Goal: Find specific page/section: Find specific page/section

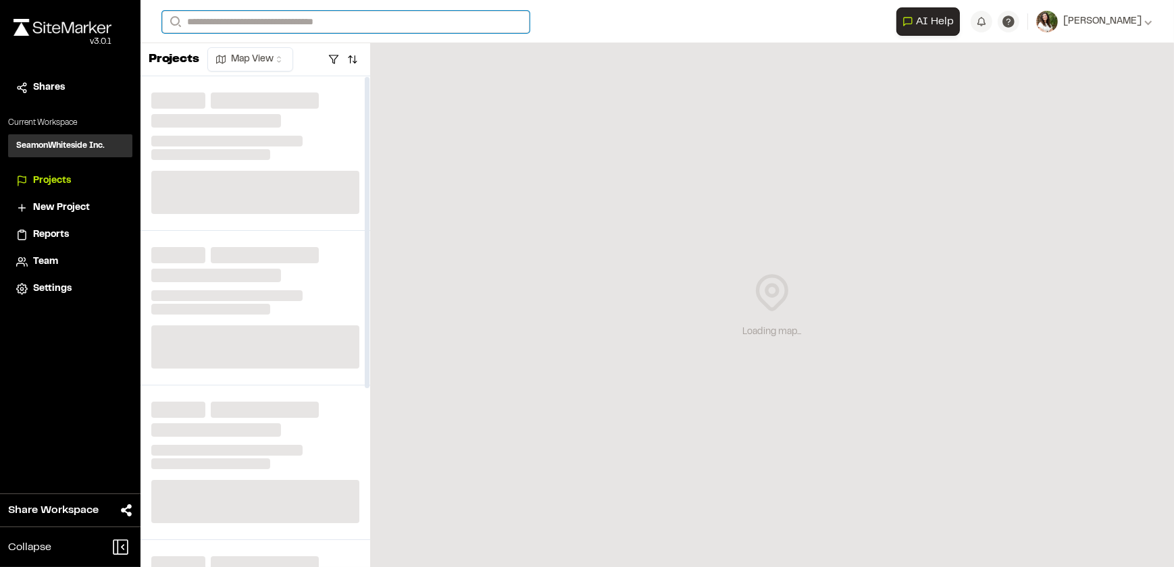
click at [296, 23] on input "Search" at bounding box center [345, 22] width 367 height 22
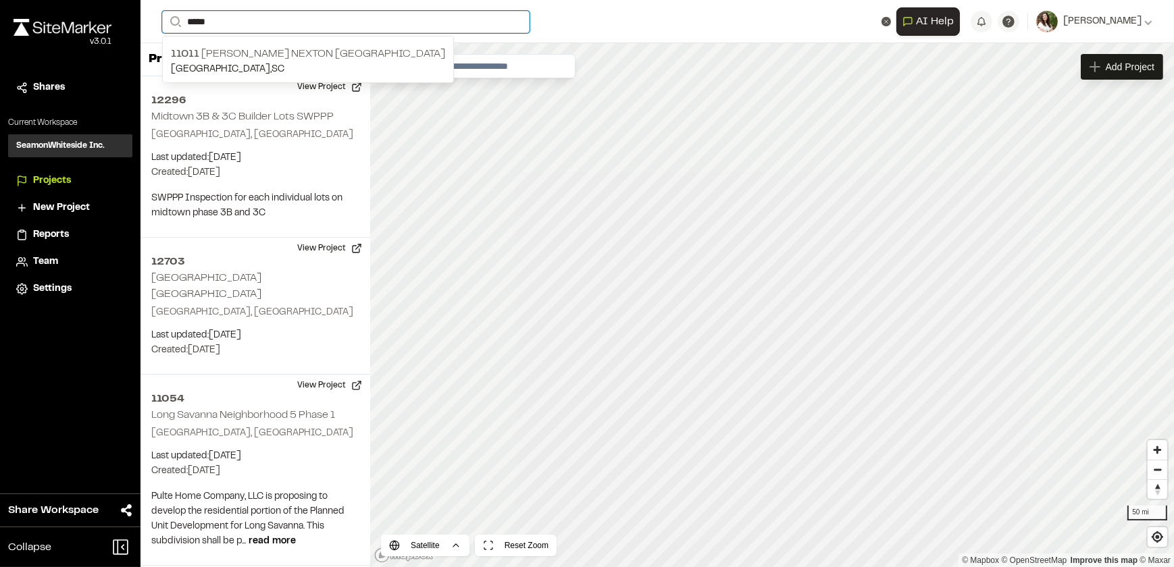
drag, startPoint x: 216, startPoint y: 26, endPoint x: 124, endPoint y: 21, distance: 92.6
click at [124, 21] on div "**********" at bounding box center [587, 283] width 1174 height 567
type input "*****"
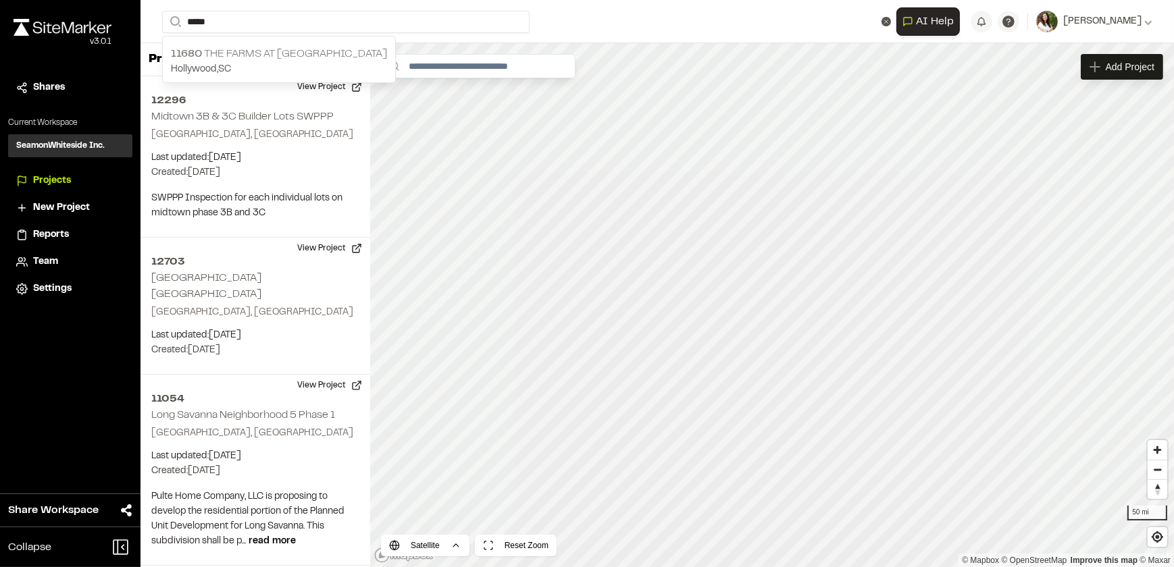
click at [207, 47] on p "11680 The Farms at [GEOGRAPHIC_DATA]" at bounding box center [279, 54] width 216 height 16
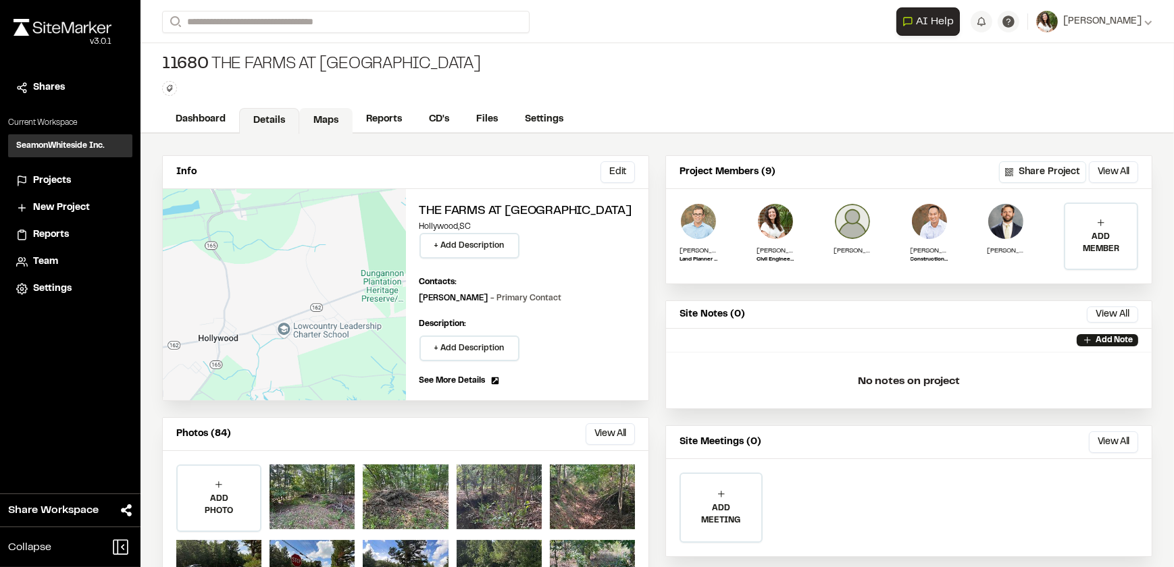
click at [326, 115] on link "Maps" at bounding box center [325, 121] width 53 height 26
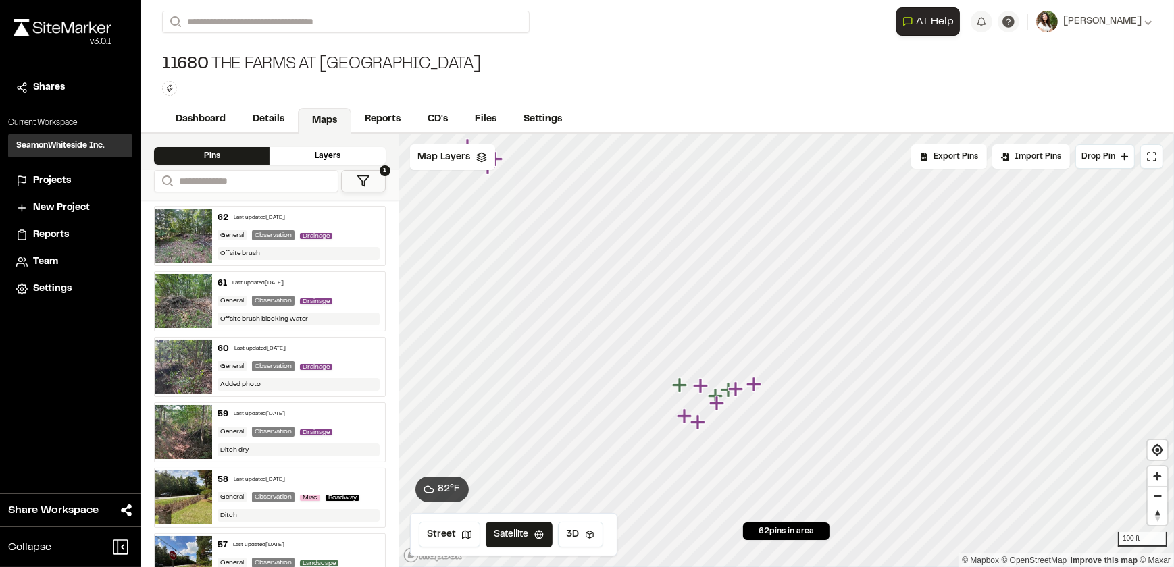
click at [755, 384] on icon "Map marker" at bounding box center [753, 384] width 15 height 15
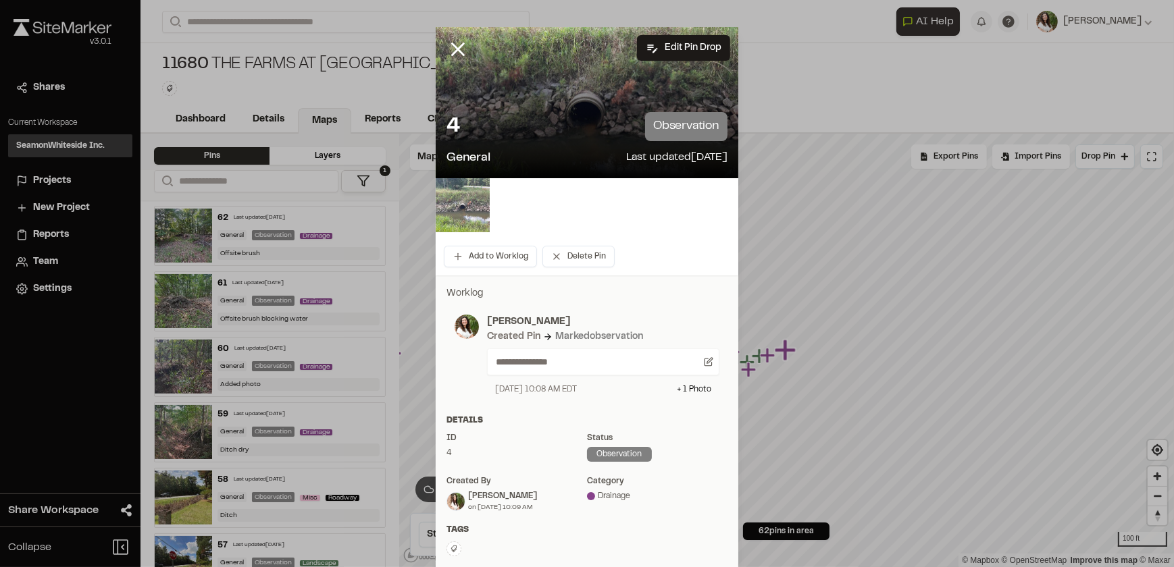
click at [469, 209] on img at bounding box center [463, 205] width 54 height 54
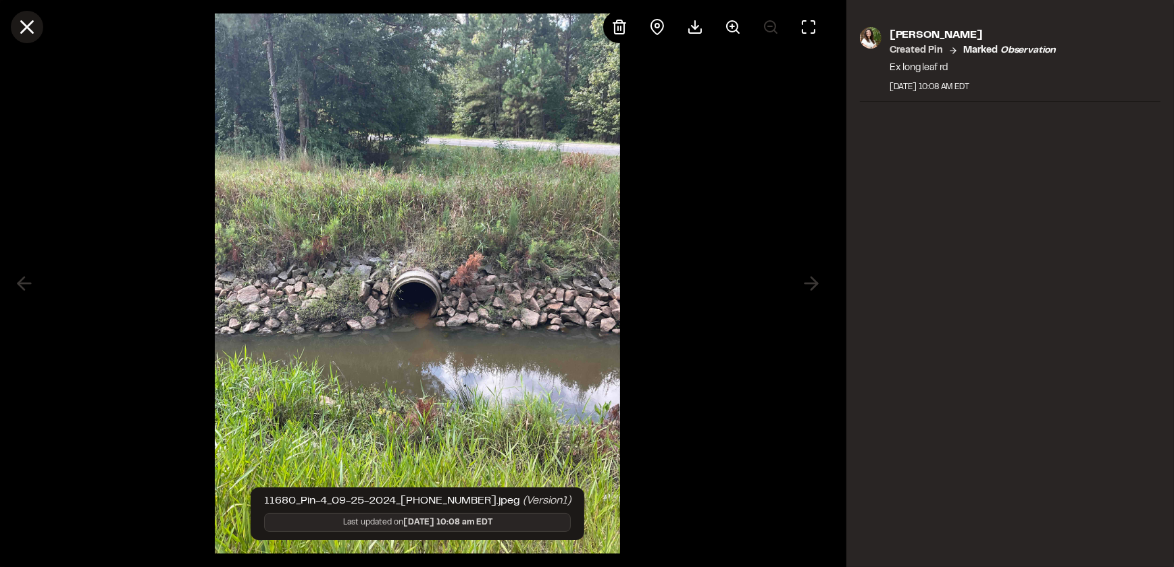
click at [17, 27] on icon at bounding box center [27, 27] width 23 height 23
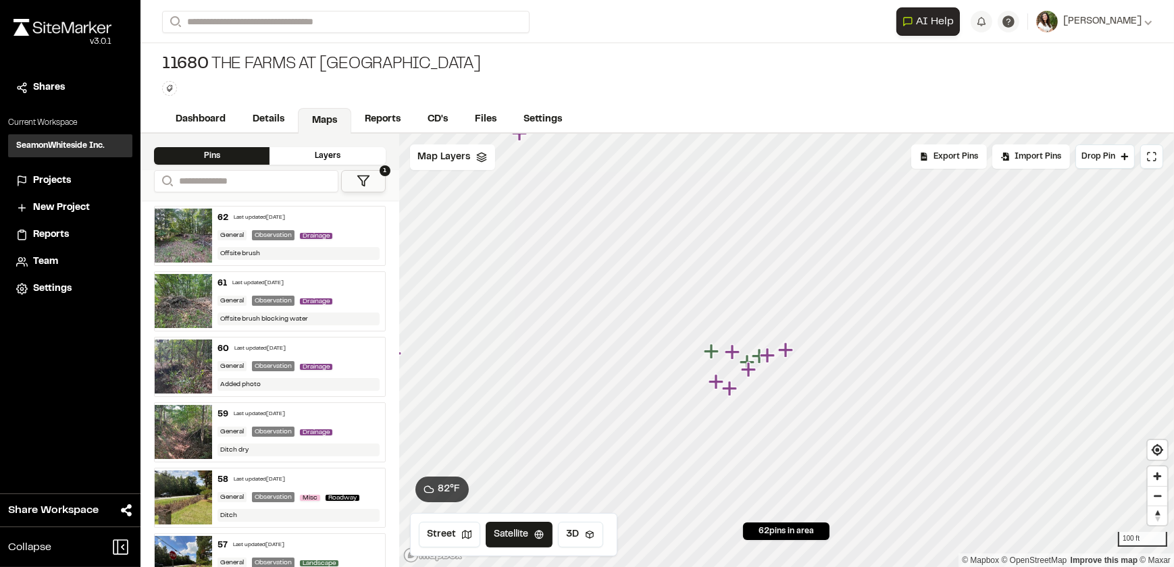
click at [765, 355] on icon "Map marker" at bounding box center [766, 355] width 15 height 15
click at [776, 353] on icon "Map marker" at bounding box center [776, 350] width 15 height 15
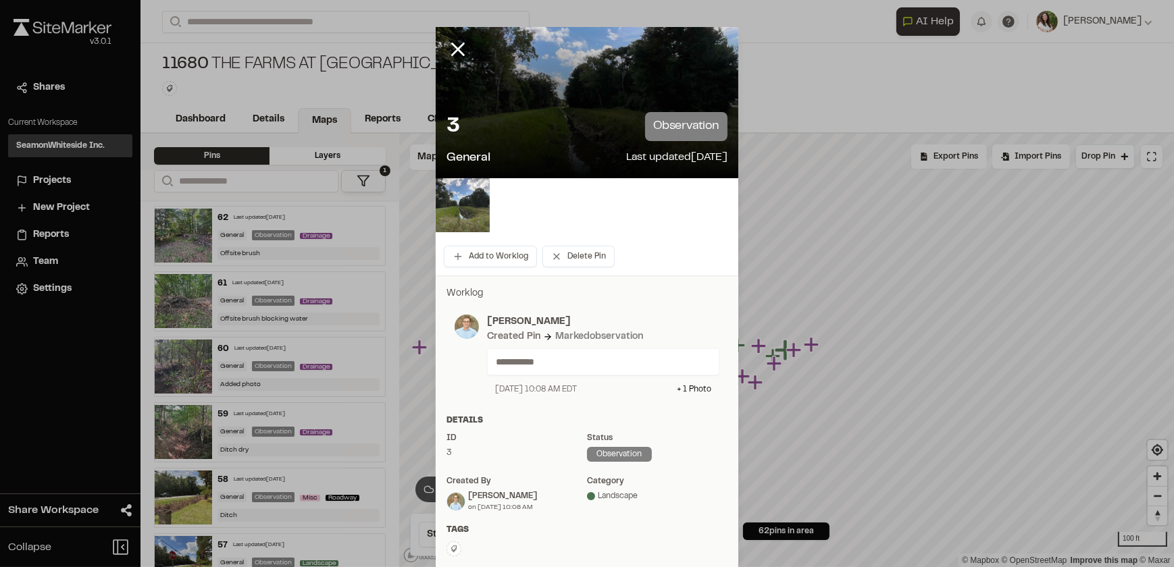
click at [480, 220] on img at bounding box center [463, 205] width 54 height 54
